Goal: Information Seeking & Learning: Find specific fact

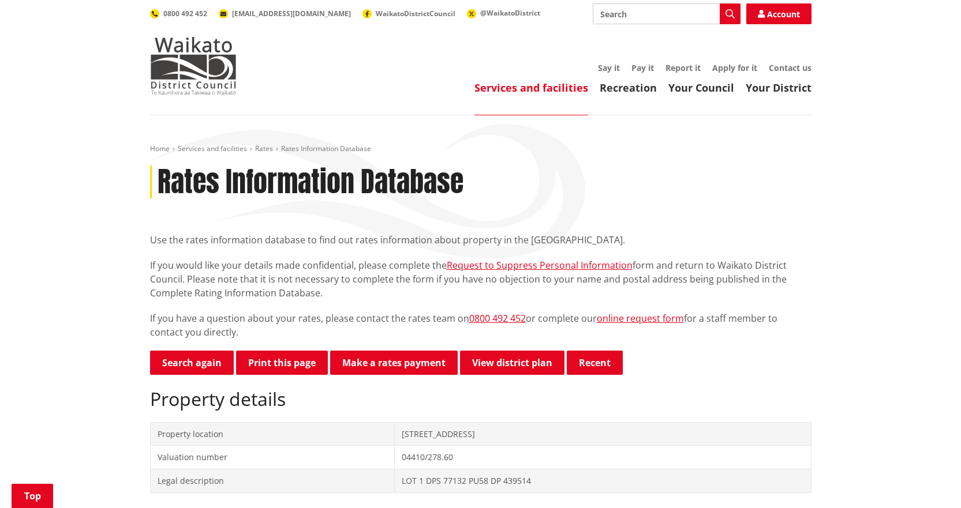
scroll to position [288, 0]
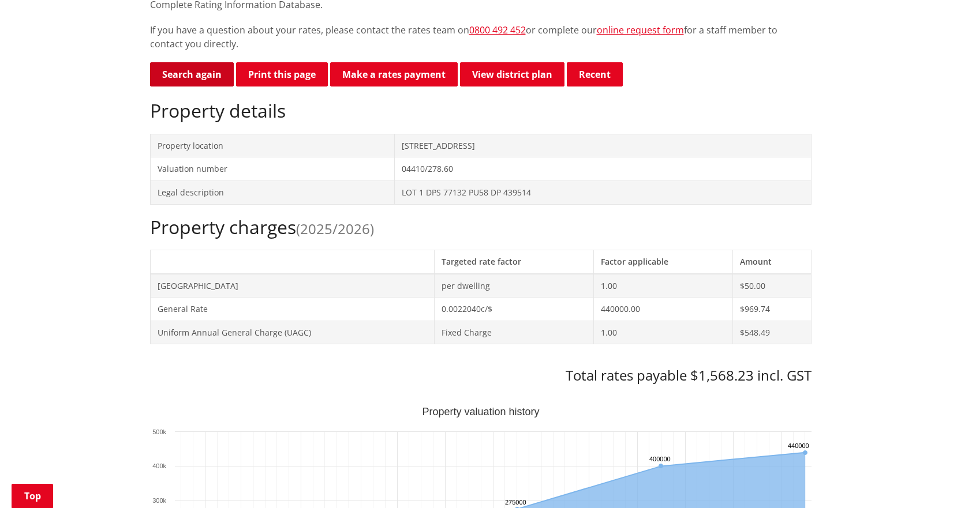
click at [167, 77] on link "Search again" at bounding box center [192, 74] width 84 height 24
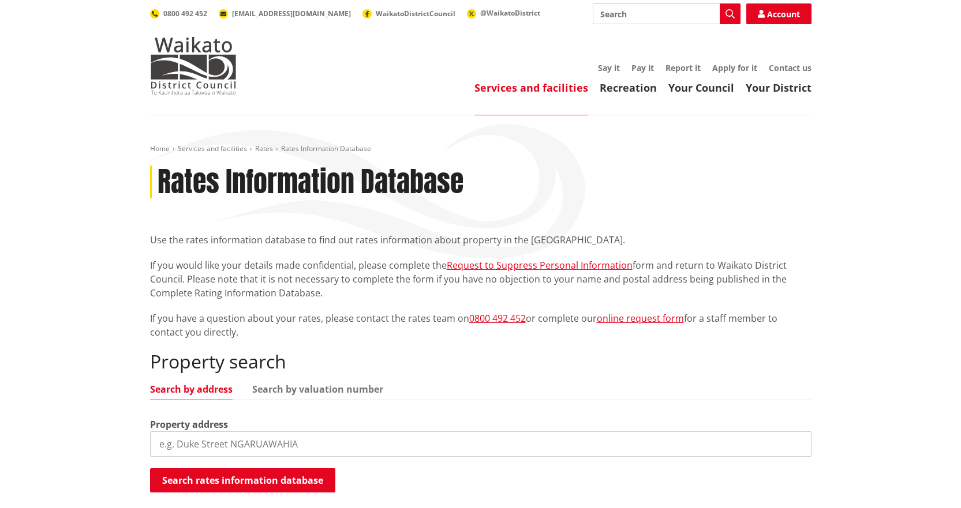
click at [259, 447] on input "search" at bounding box center [480, 444] width 661 height 25
type input "1150 tauwhare"
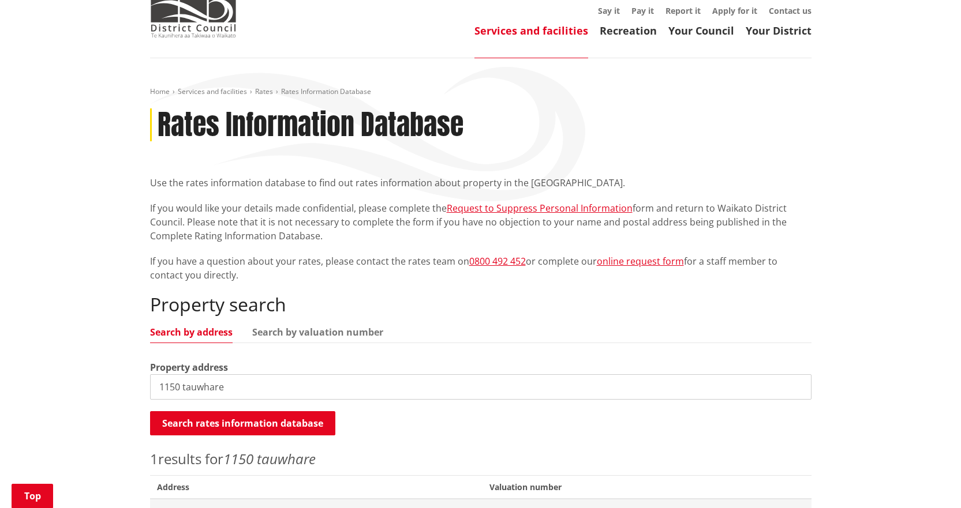
scroll to position [173, 0]
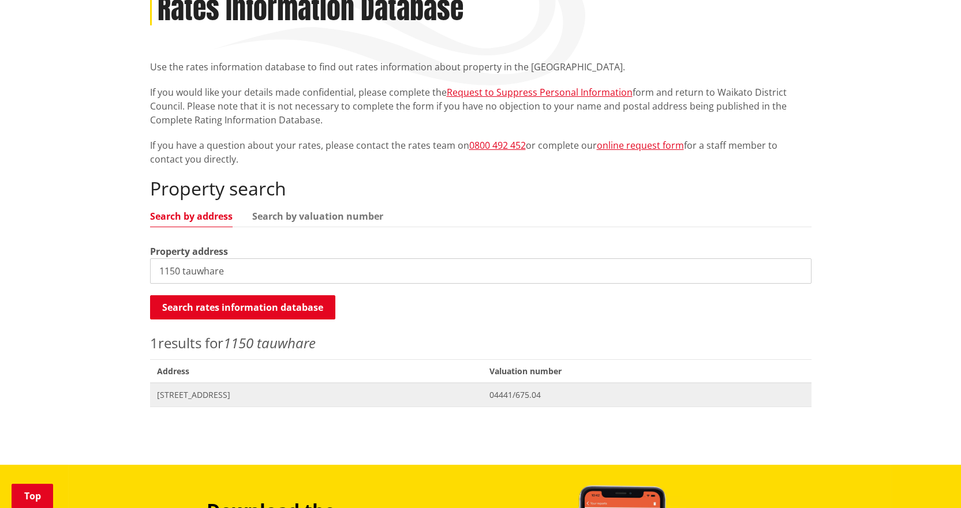
click at [208, 397] on span "1150 Tauwhare Road TAUWHARE" at bounding box center [316, 395] width 319 height 12
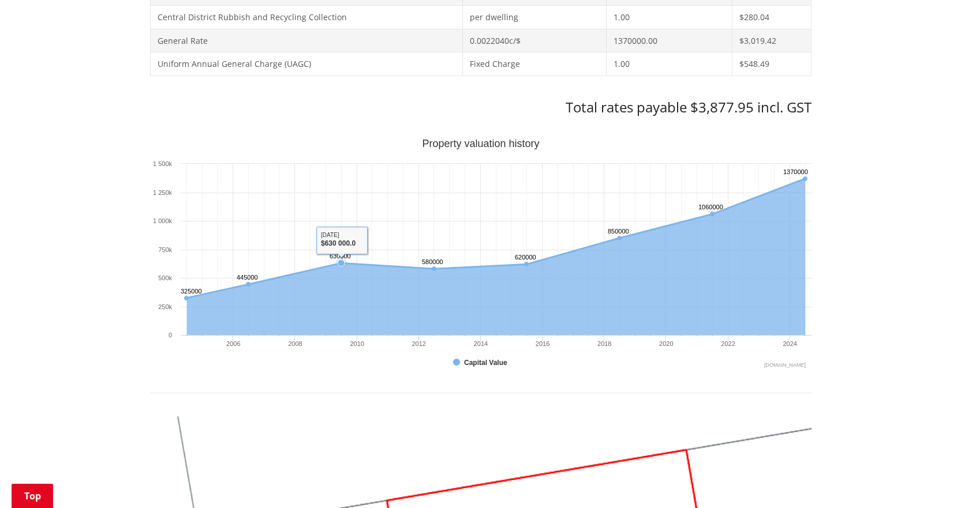
scroll to position [577, 0]
